Goal: Navigation & Orientation: Find specific page/section

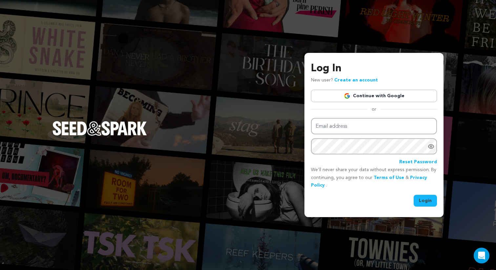
click at [394, 92] on link "Continue with Google" at bounding box center [374, 96] width 126 height 12
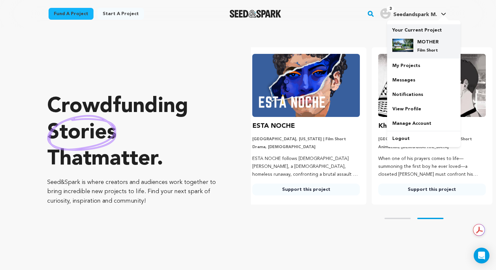
scroll to position [0, 131]
click at [411, 39] on img at bounding box center [403, 45] width 21 height 13
